Goal: Transaction & Acquisition: Book appointment/travel/reservation

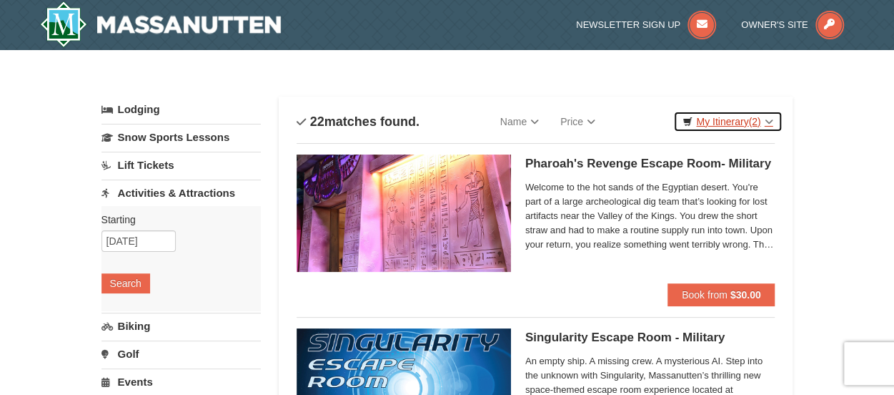
click at [733, 116] on link "My Itinerary (2)" at bounding box center [727, 121] width 109 height 21
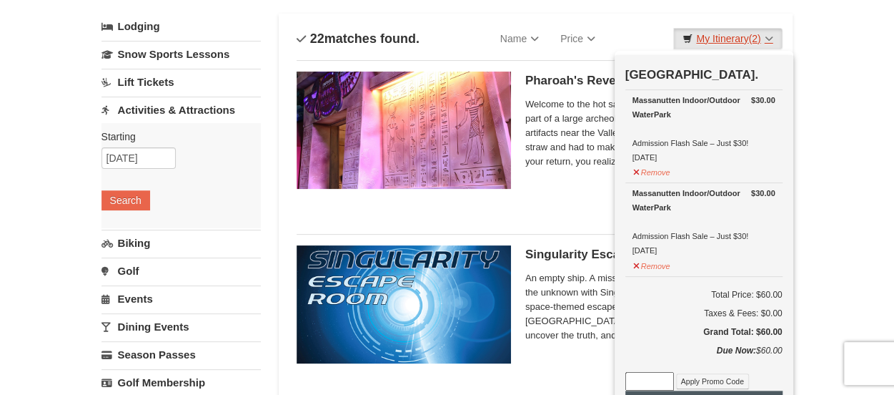
scroll to position [143, 0]
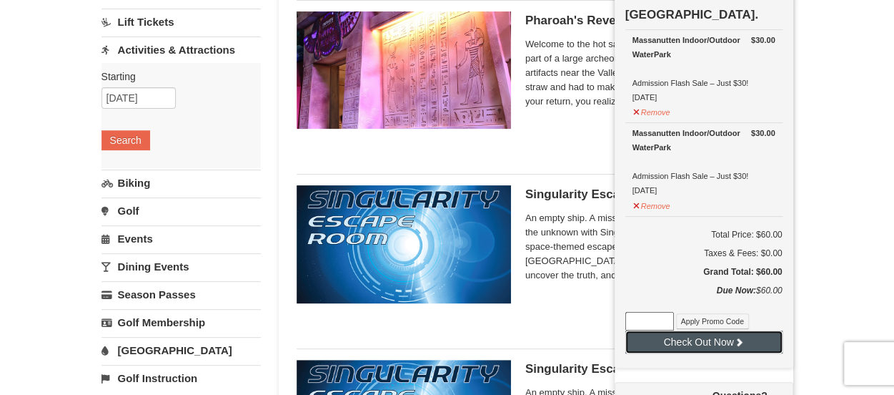
click at [713, 336] on button "Check Out Now" at bounding box center [703, 341] width 157 height 23
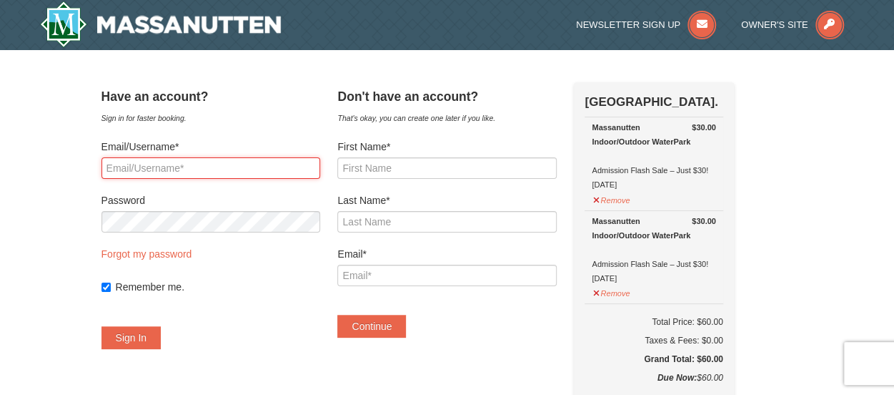
click at [167, 165] on input "Email/Username*" at bounding box center [210, 167] width 219 height 21
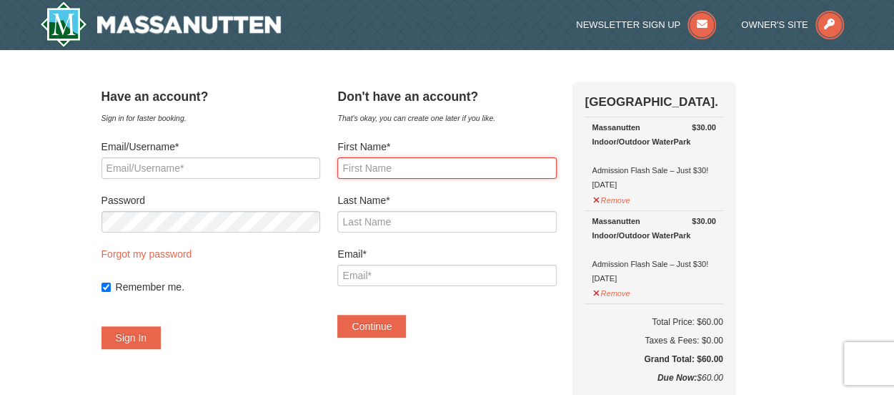
click at [405, 164] on input "First Name*" at bounding box center [446, 167] width 219 height 21
type input "Lingtao"
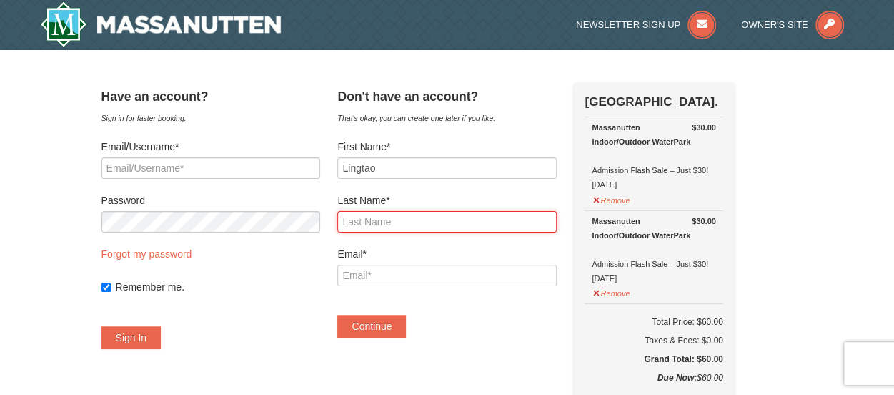
type input "Hu"
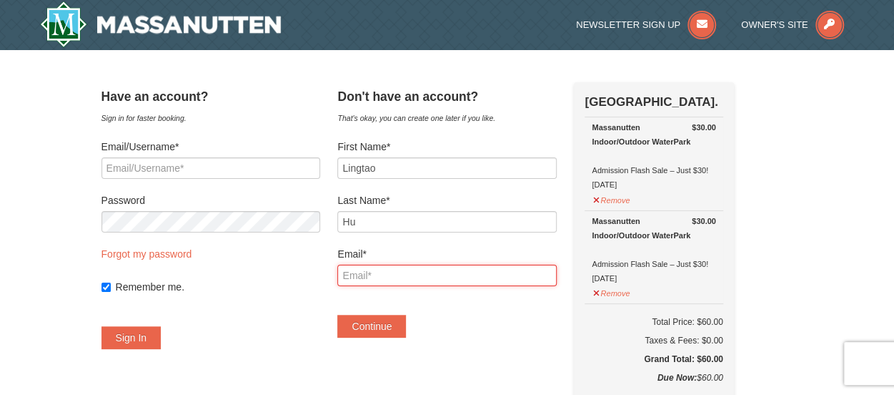
type input "[EMAIL_ADDRESS][DOMAIN_NAME]"
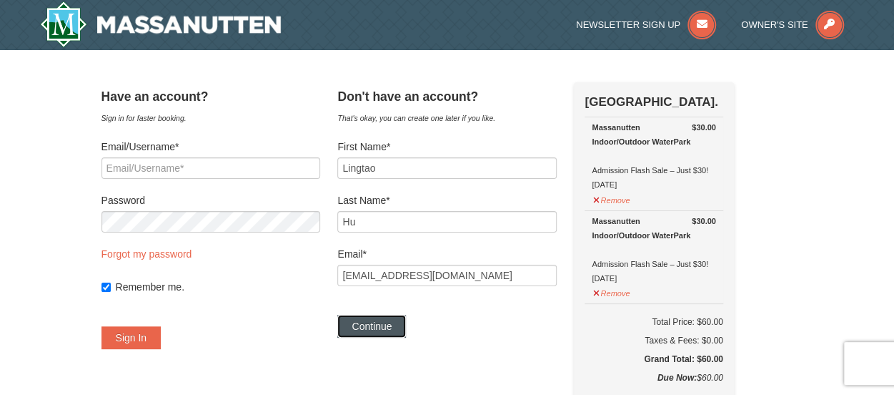
click at [390, 324] on button "Continue" at bounding box center [371, 325] width 69 height 23
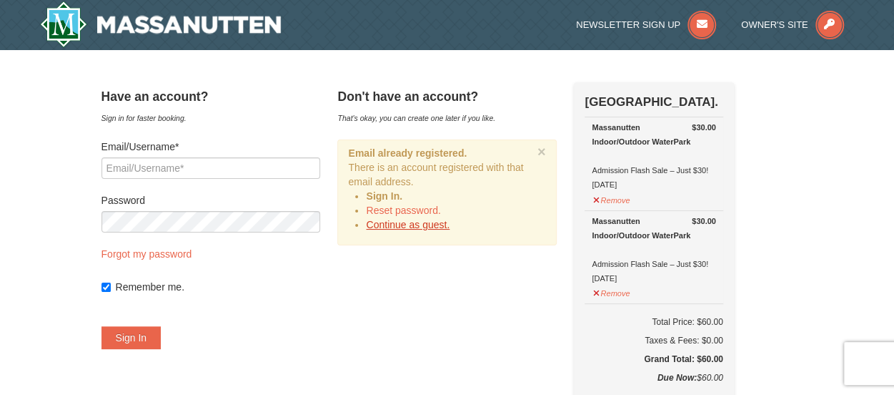
click at [420, 226] on link "Continue as guest." at bounding box center [408, 224] width 84 height 11
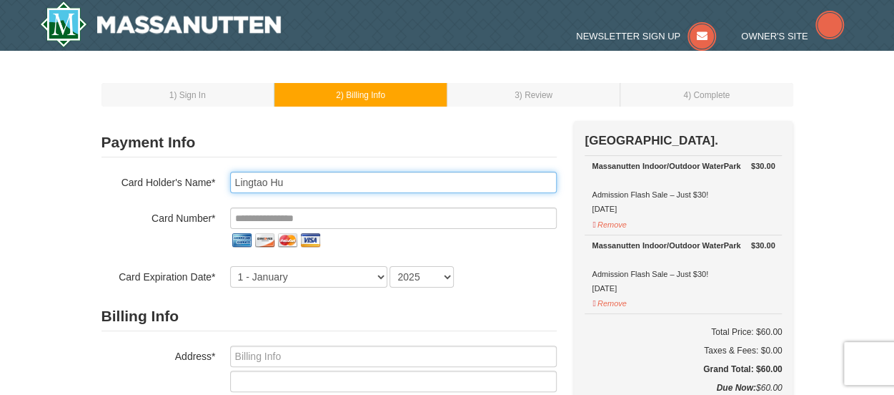
drag, startPoint x: 303, startPoint y: 181, endPoint x: 303, endPoint y: 202, distance: 20.7
click at [303, 181] on input "Lingtao Hu" at bounding box center [393, 182] width 327 height 21
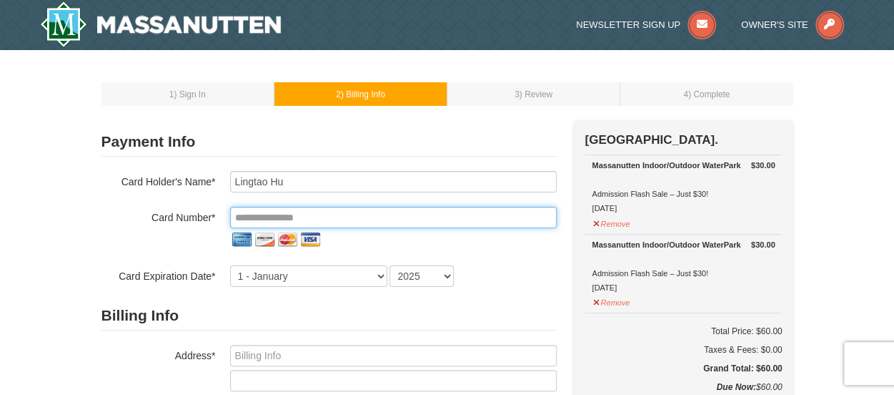
click at [297, 212] on input "tel" at bounding box center [393, 217] width 327 height 21
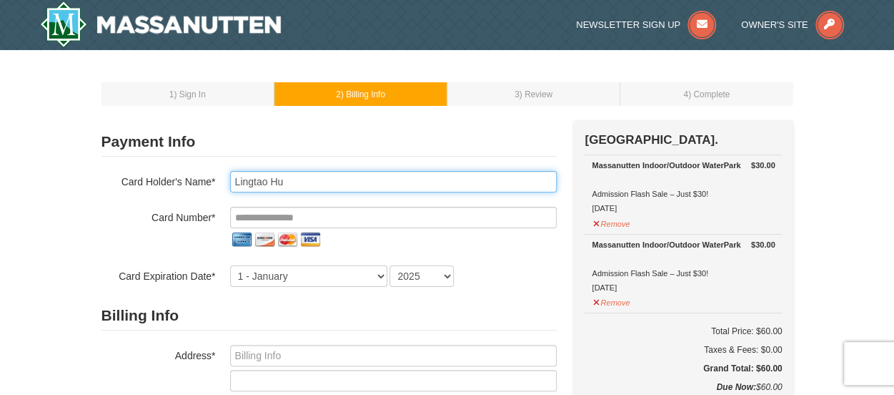
type input "lingtao hu"
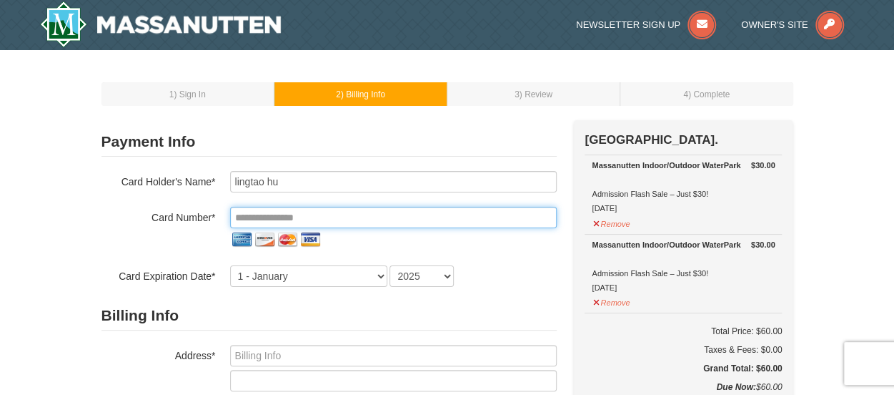
type input "**********"
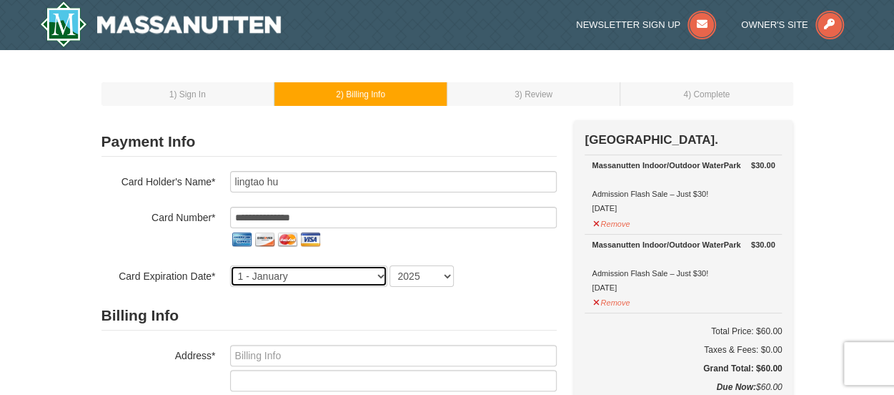
select select "5"
select select "2028"
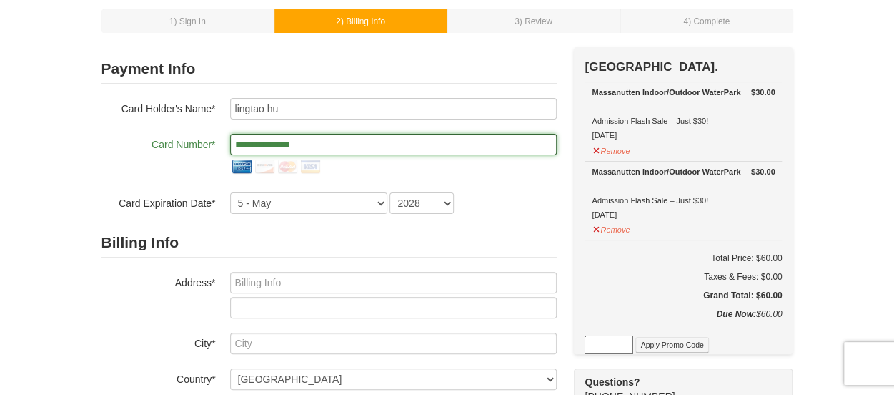
scroll to position [143, 0]
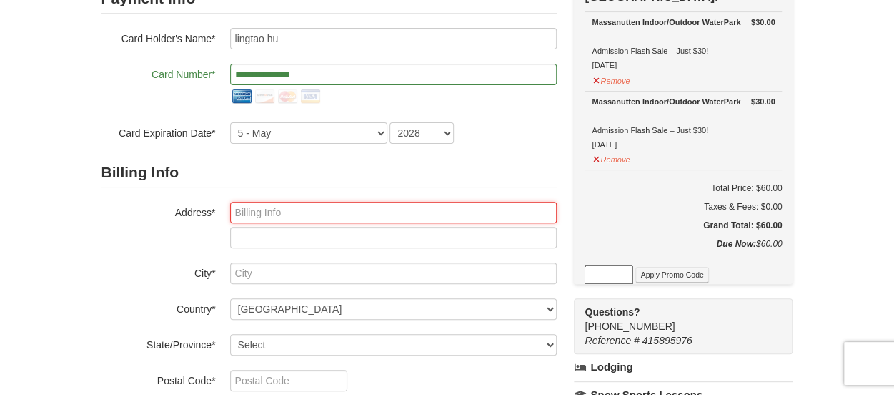
click at [287, 219] on input "text" at bounding box center [393, 212] width 327 height 21
type input "13501 McMullen HWY SW"
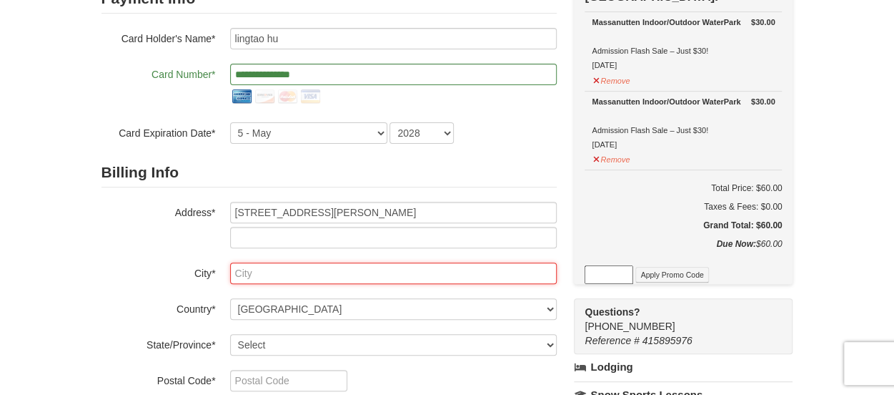
type input "Cumberland md"
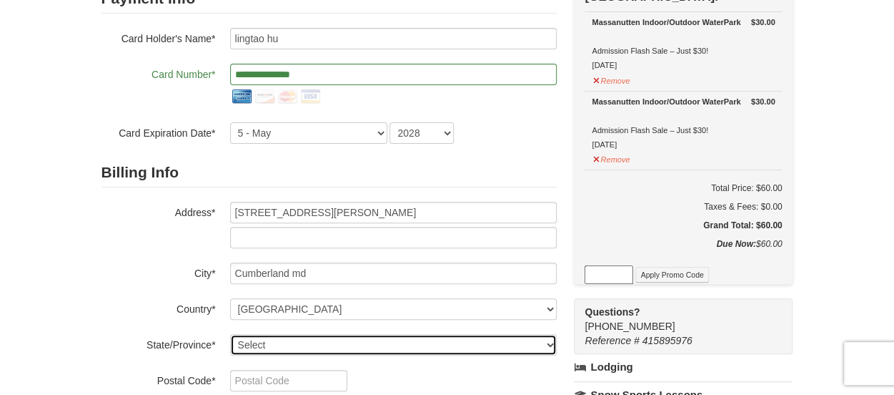
select select "MD"
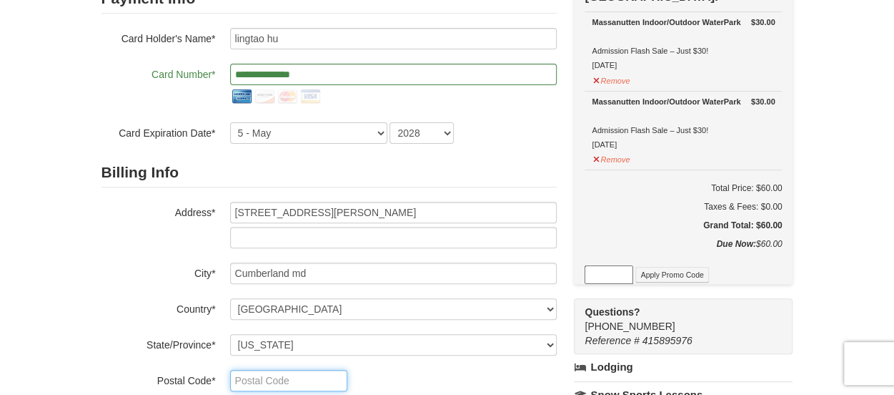
type input "21502"
type input "571"
type input "910"
type input "1821"
click at [44, 228] on div "1 ) Sign In 2 ) Billing Info 3 ) Review ) Complete ×" at bounding box center [447, 319] width 894 height 825
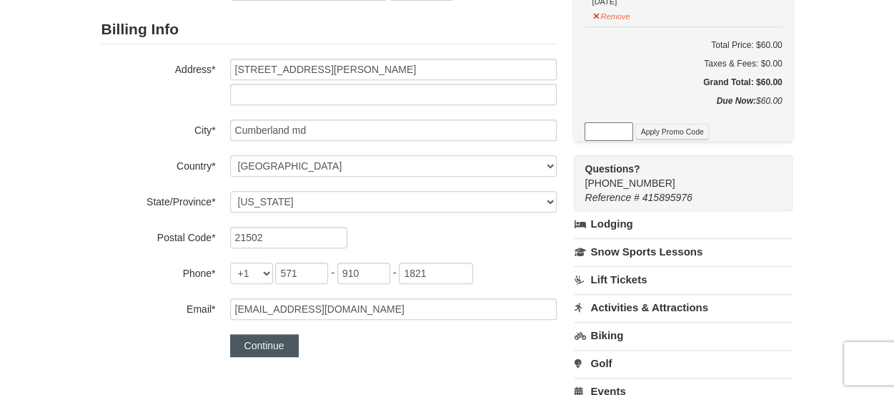
scroll to position [357, 0]
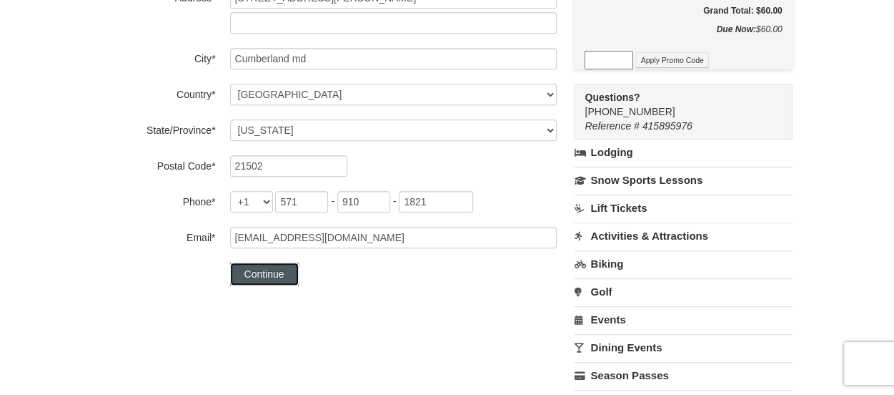
click at [272, 275] on button "Continue" at bounding box center [264, 273] width 69 height 23
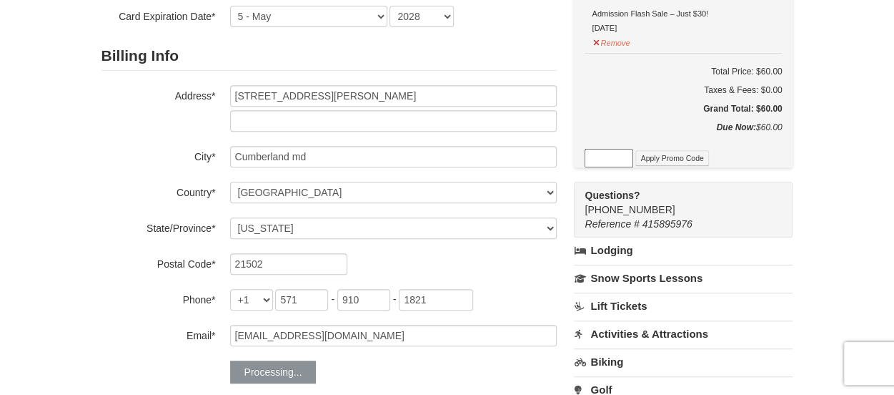
scroll to position [143, 0]
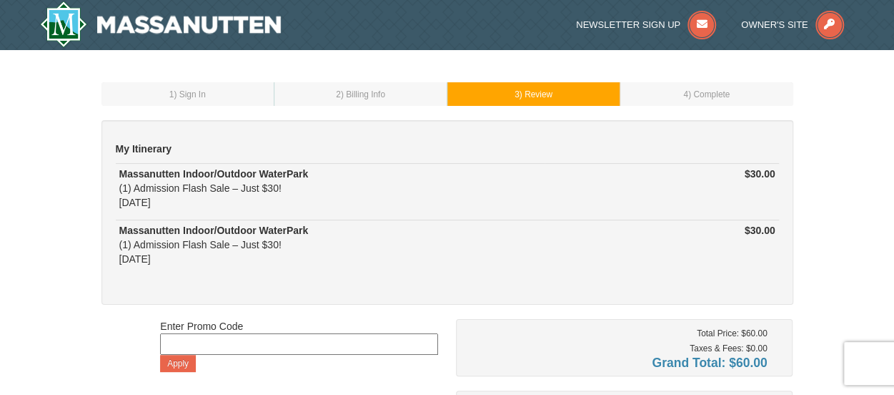
scroll to position [214, 0]
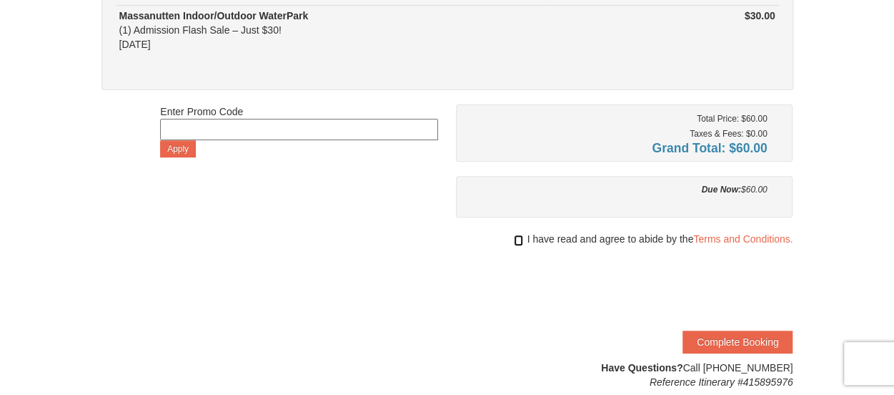
click at [514, 237] on input "checkbox" at bounding box center [518, 239] width 9 height 11
checkbox input "true"
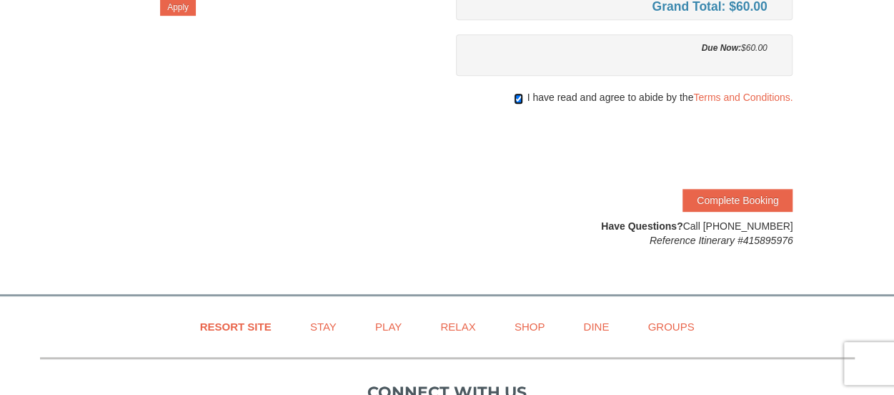
scroll to position [357, 0]
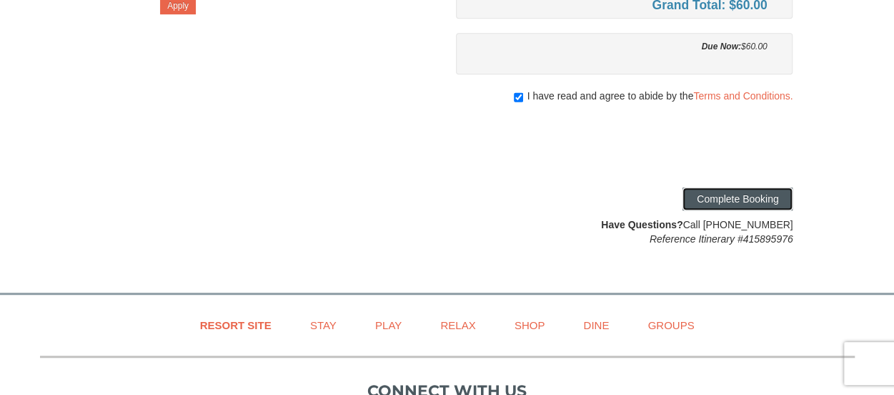
click at [776, 202] on button "Complete Booking" at bounding box center [738, 198] width 110 height 23
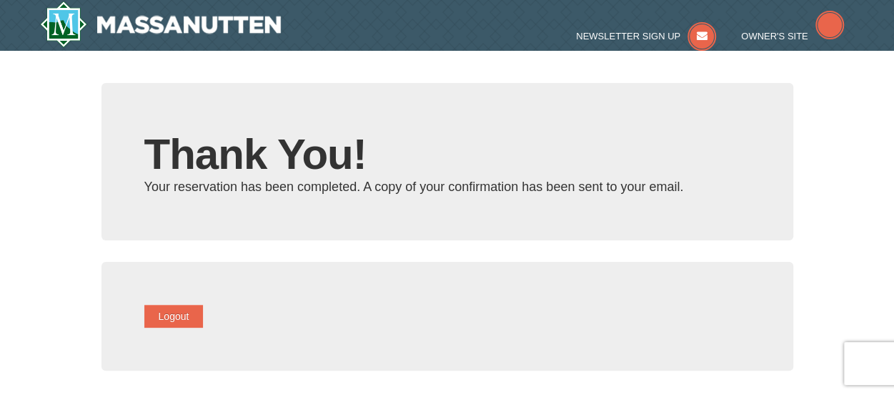
type input "[EMAIL_ADDRESS][DOMAIN_NAME]"
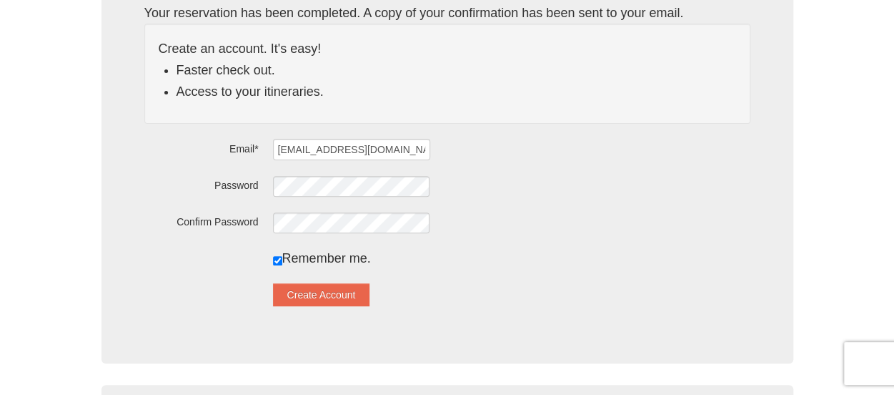
scroll to position [143, 0]
